Goal: Check status

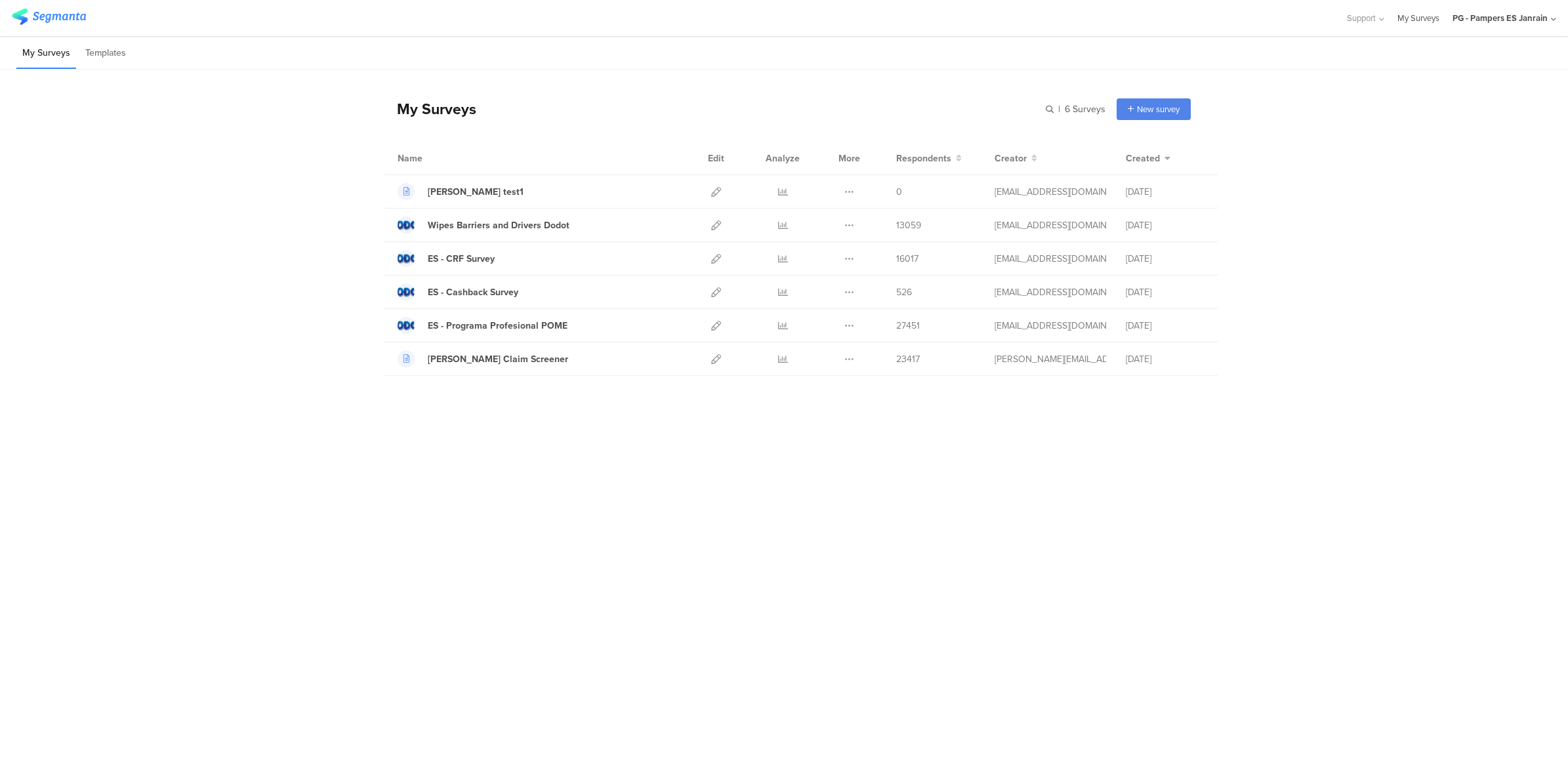
click at [1420, 17] on link "My Surveys" at bounding box center [1418, 18] width 42 height 36
click at [1381, 24] on div "Support" at bounding box center [1365, 18] width 38 height 36
click at [1477, 22] on div "PG - Pampers ES Janrain" at bounding box center [1499, 18] width 95 height 13
click at [1418, 15] on link "My Surveys" at bounding box center [1418, 18] width 42 height 36
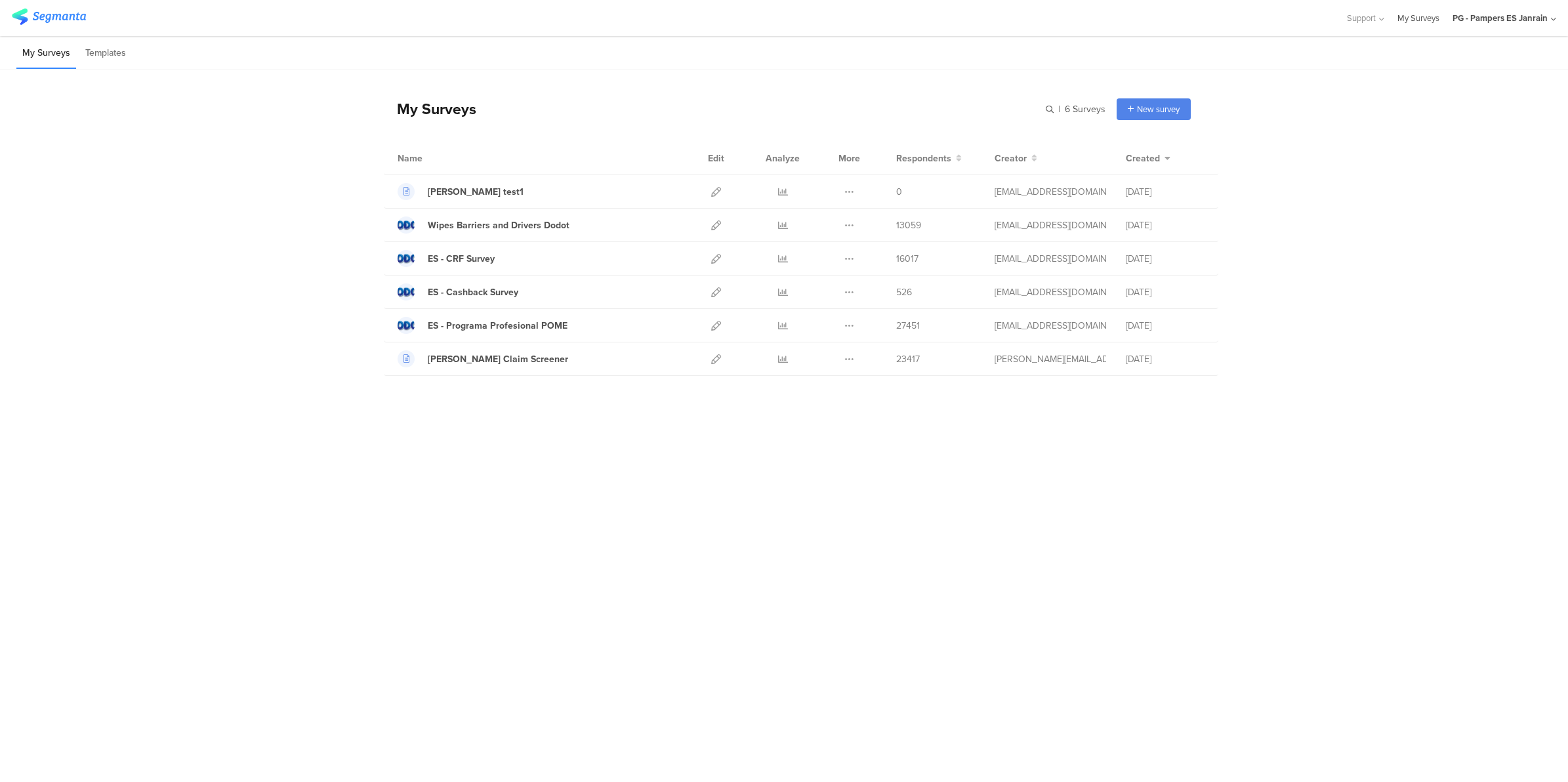
click at [1418, 15] on link "My Surveys" at bounding box center [1418, 18] width 42 height 36
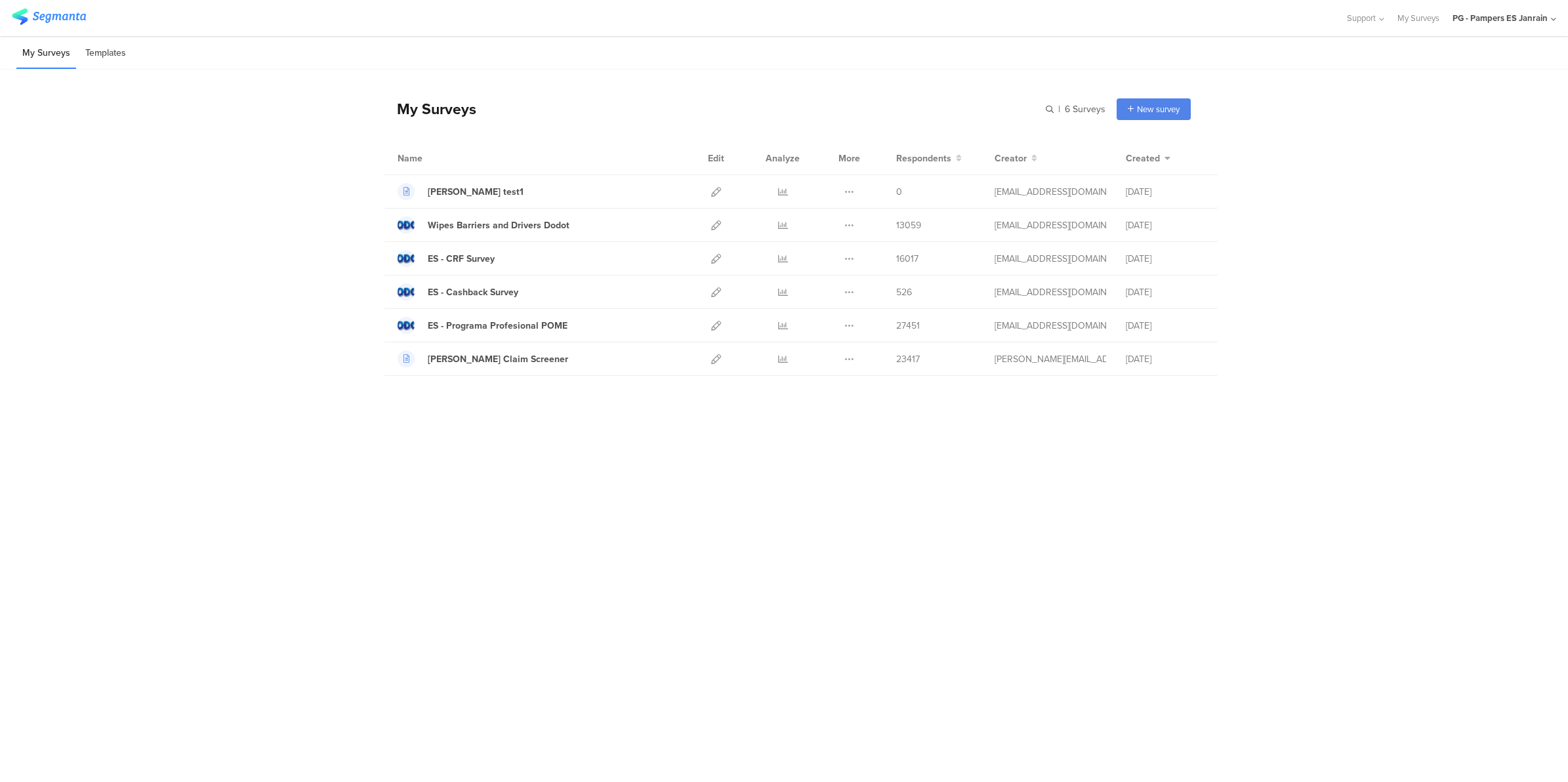
click at [95, 56] on li "Templates" at bounding box center [105, 54] width 53 height 31
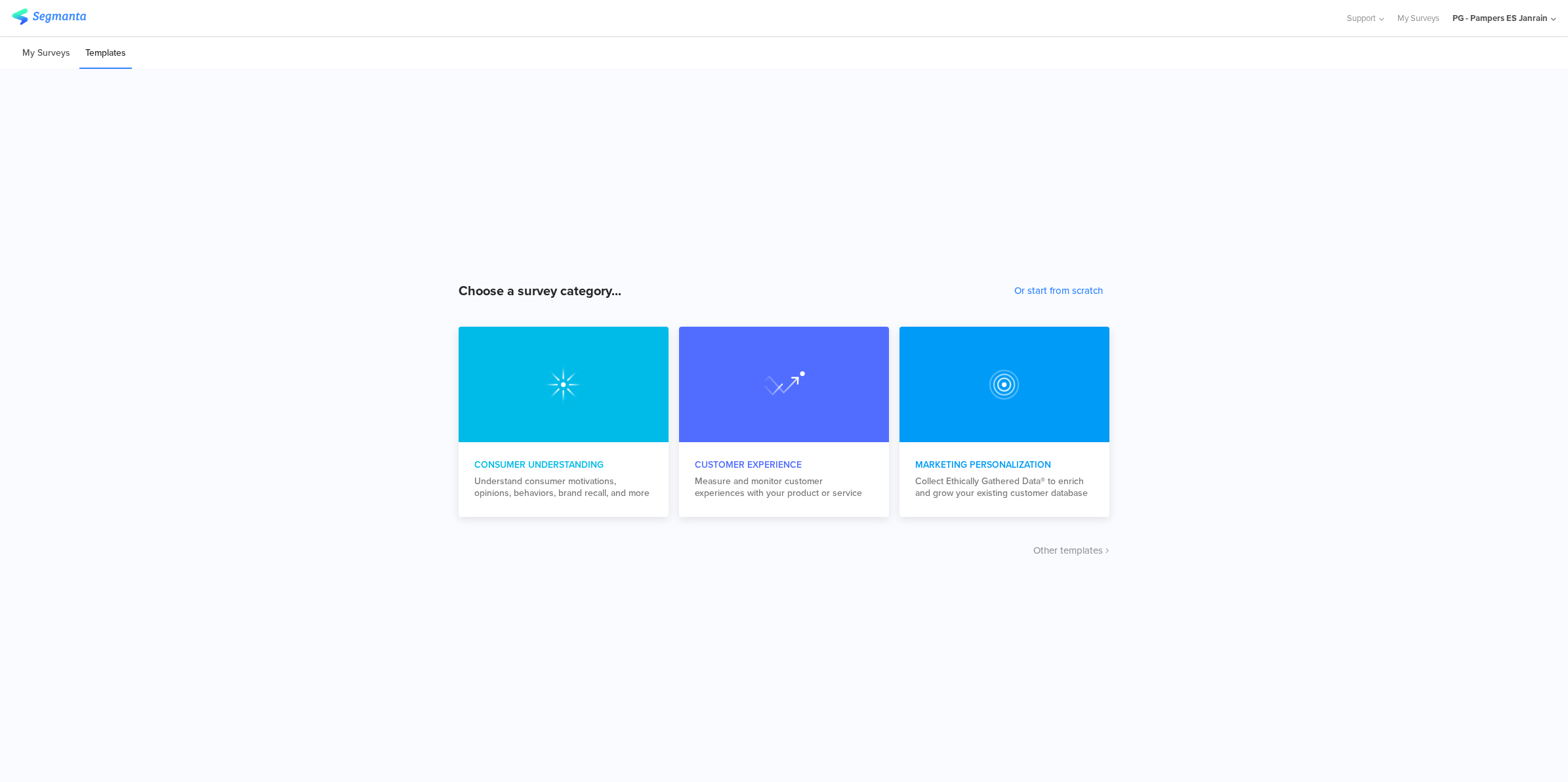
click at [37, 58] on li "My Surveys" at bounding box center [46, 54] width 60 height 31
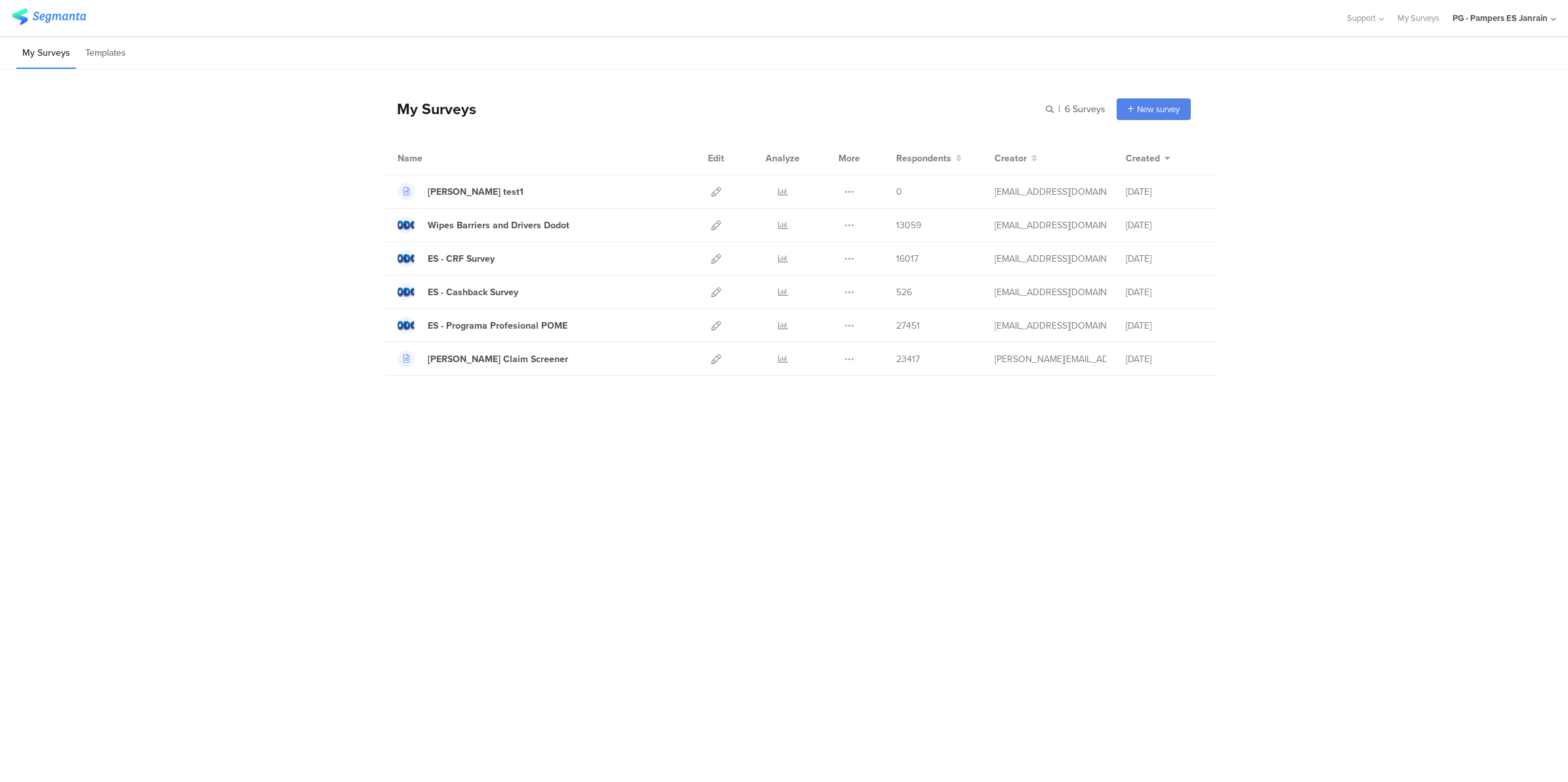
click at [61, 18] on img at bounding box center [49, 17] width 74 height 17
click at [78, 11] on img at bounding box center [49, 17] width 74 height 17
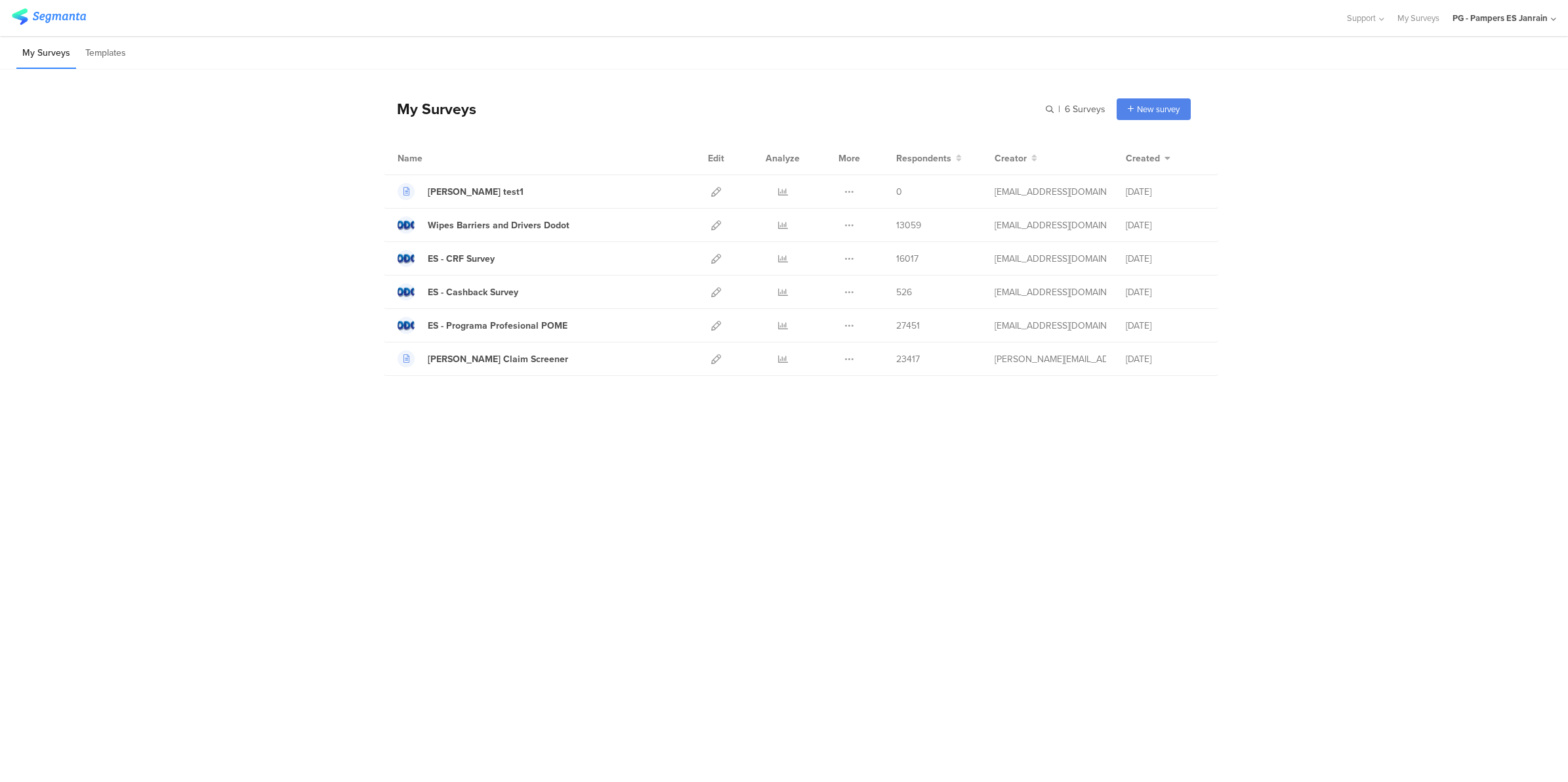
click at [78, 11] on img at bounding box center [49, 17] width 74 height 17
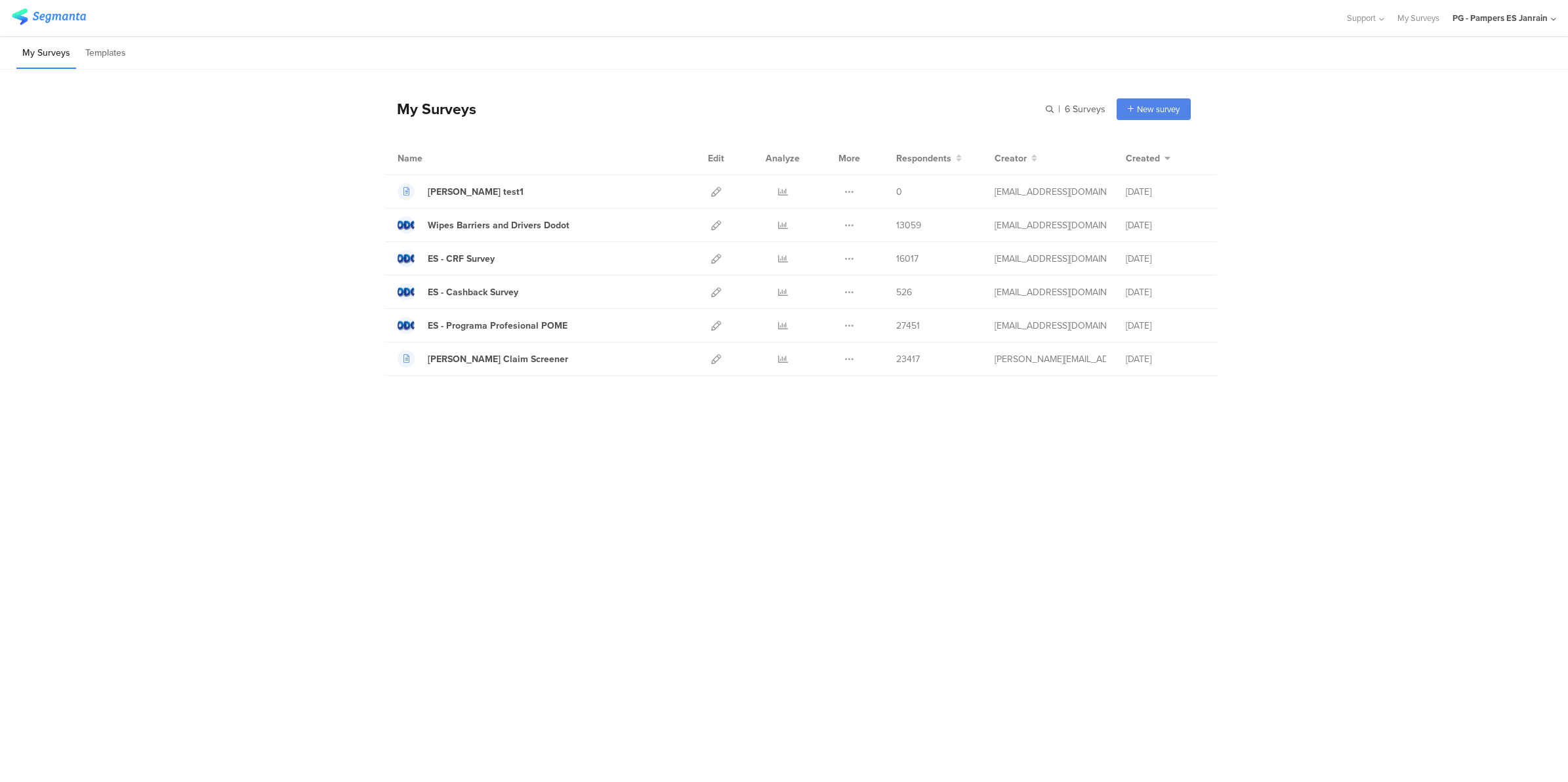
click at [78, 11] on img at bounding box center [49, 17] width 74 height 17
click at [185, 309] on div "My Surveys | 6 Surveys New survey Start from scratch Choose from templates Name…" at bounding box center [784, 233] width 1568 height 326
click at [779, 226] on icon at bounding box center [782, 225] width 10 height 10
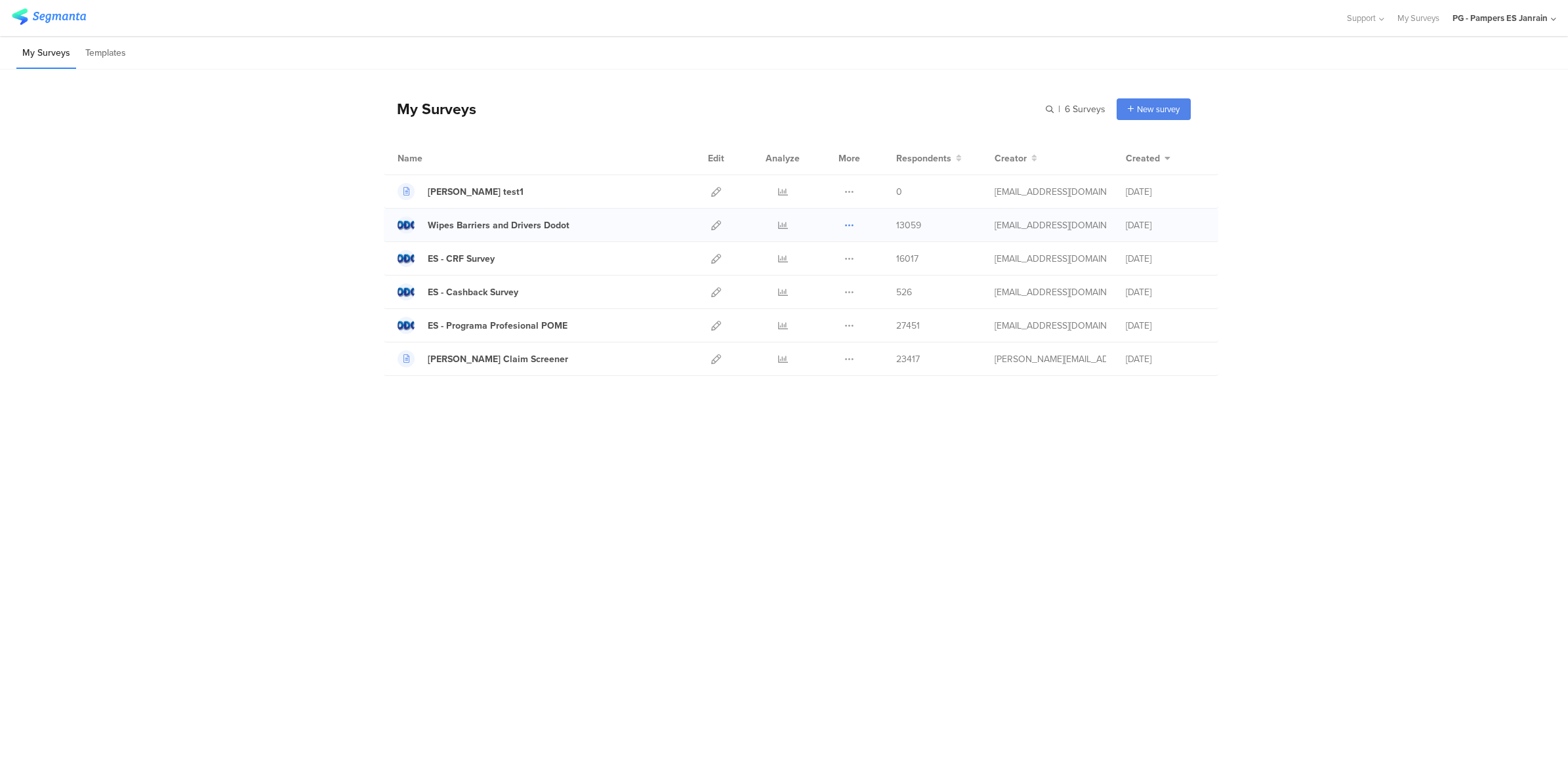
click at [851, 221] on icon at bounding box center [849, 225] width 10 height 10
click at [641, 509] on div "My Surveys | 6 Surveys New survey Start from scratch Choose from templates Name…" at bounding box center [784, 393] width 1568 height 647
click at [523, 221] on div "Wipes Barriers and Drivers Dodot" at bounding box center [498, 225] width 141 height 14
